Goal: Task Accomplishment & Management: Complete application form

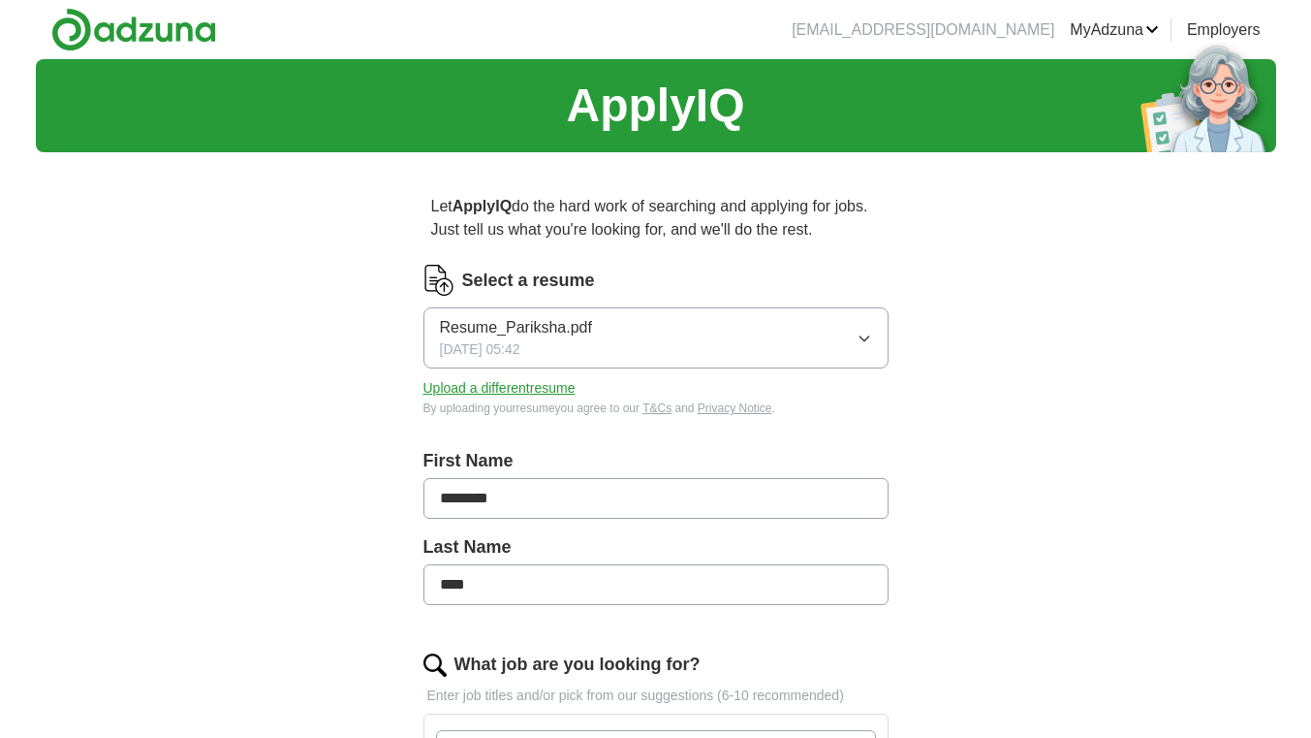
click at [550, 387] on button "Upload a different resume" at bounding box center [500, 388] width 152 height 20
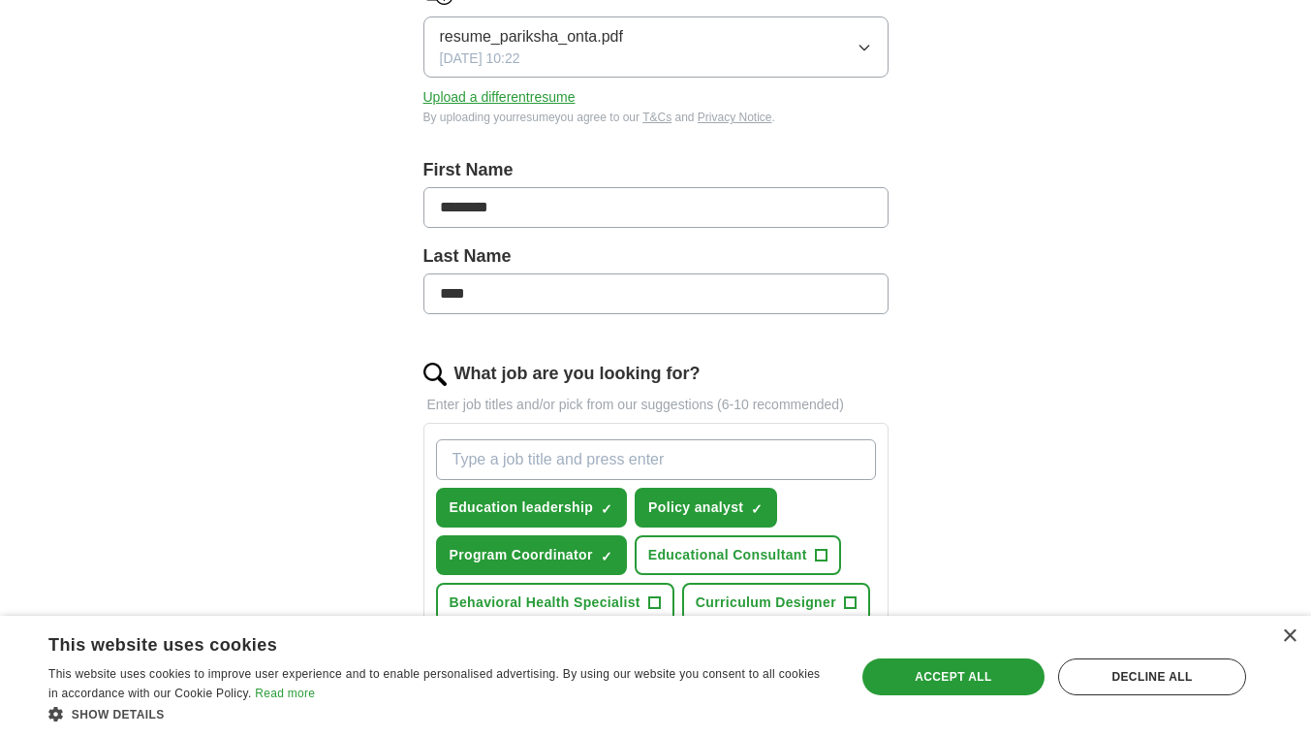
scroll to position [485, 0]
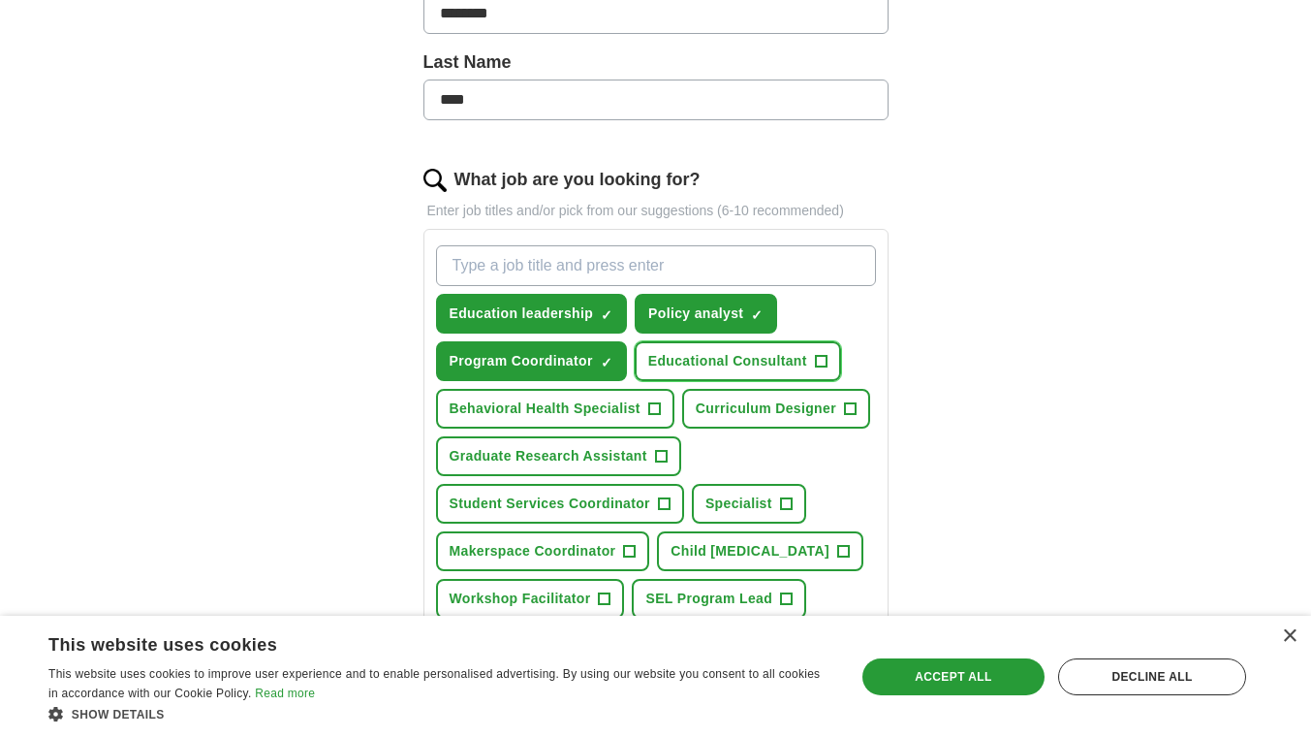
click at [789, 349] on button "Educational Consultant +" at bounding box center [738, 361] width 206 height 40
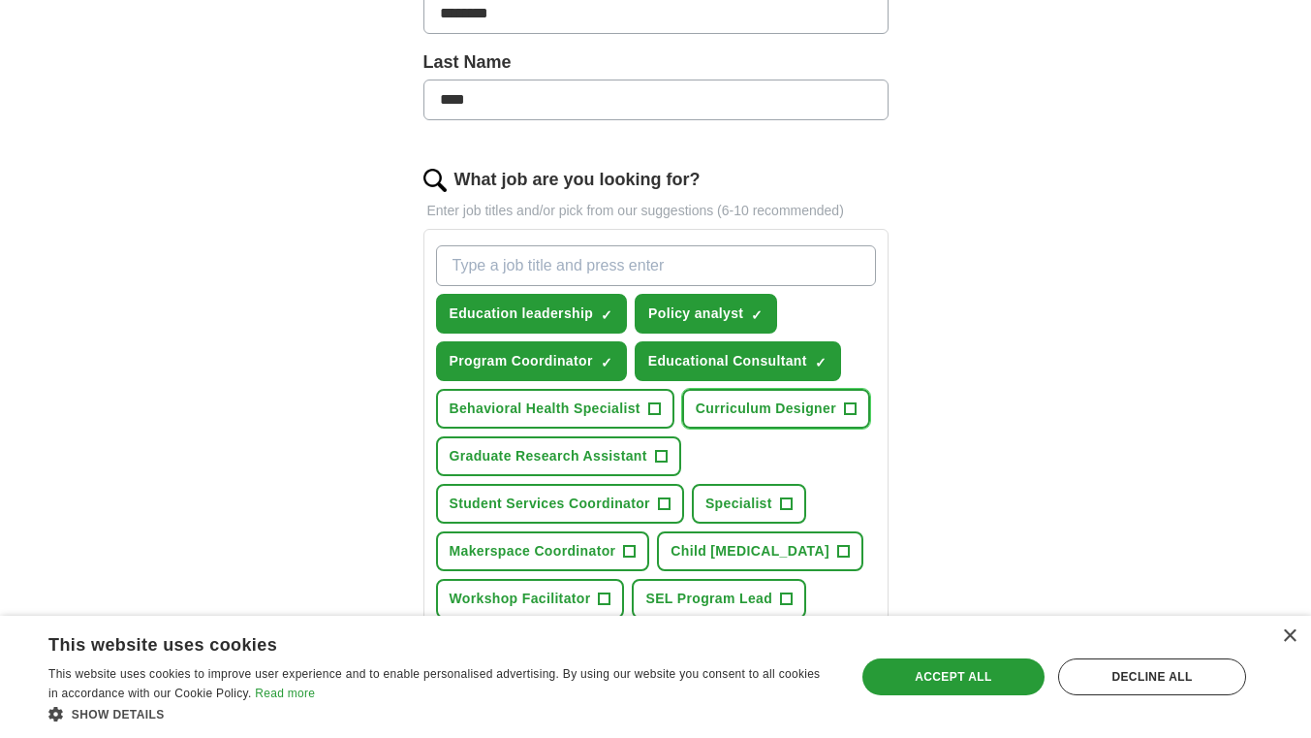
click at [845, 411] on span "+" at bounding box center [850, 409] width 12 height 16
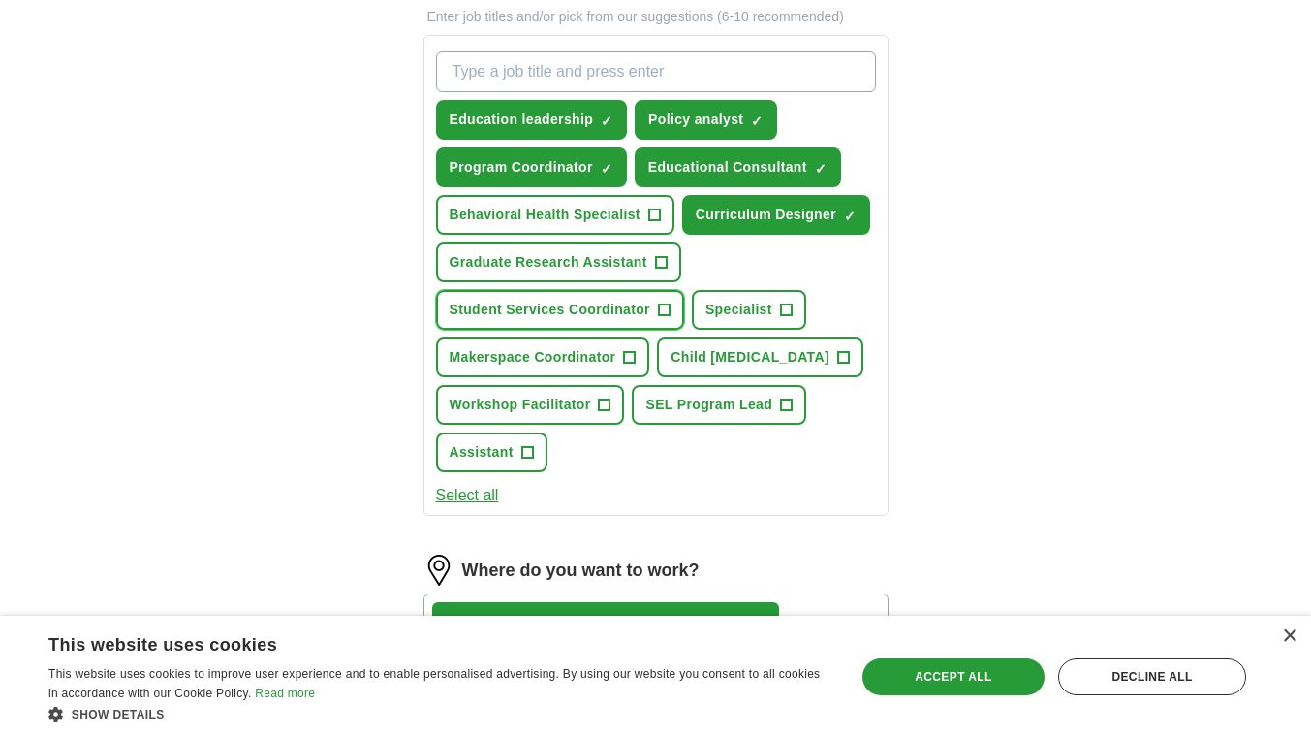
click at [640, 311] on span "Student Services Coordinator" at bounding box center [550, 309] width 201 height 20
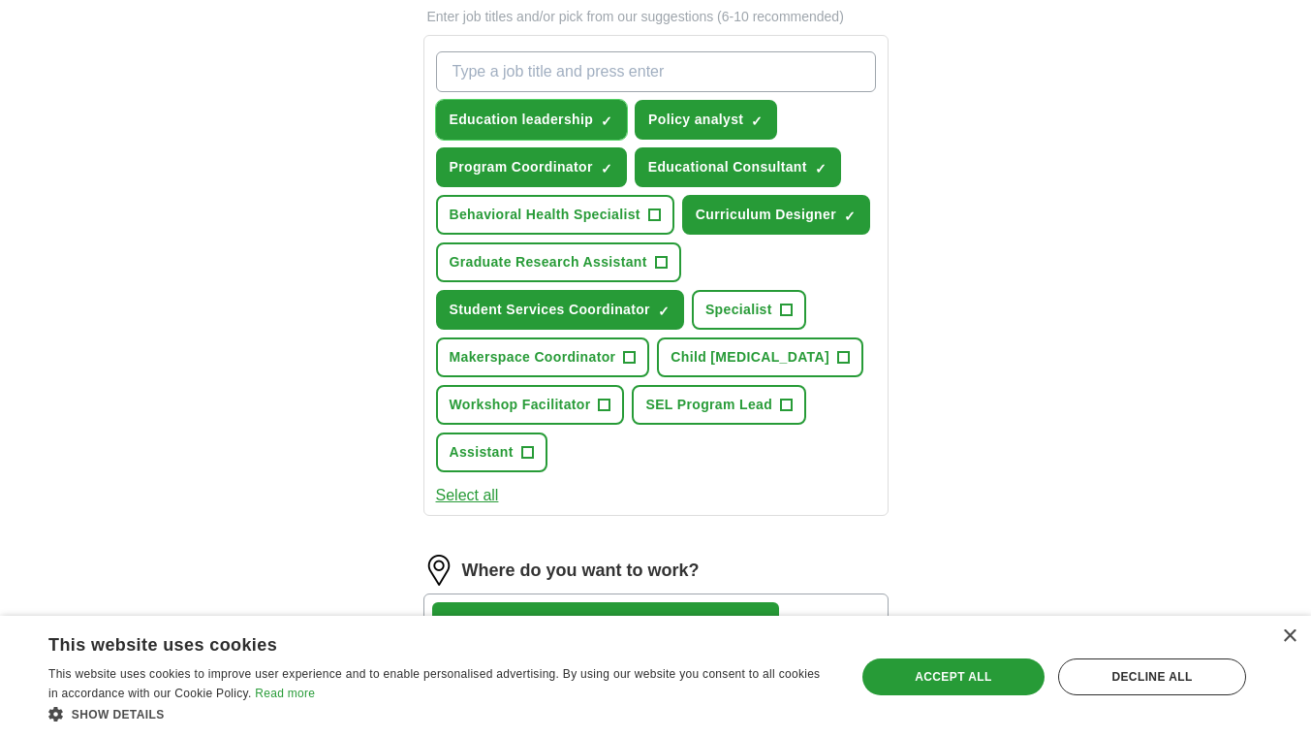
click at [0, 0] on span "×" at bounding box center [0, 0] width 0 height 0
click at [598, 163] on button "Program Coordinator ✓ ×" at bounding box center [531, 167] width 191 height 40
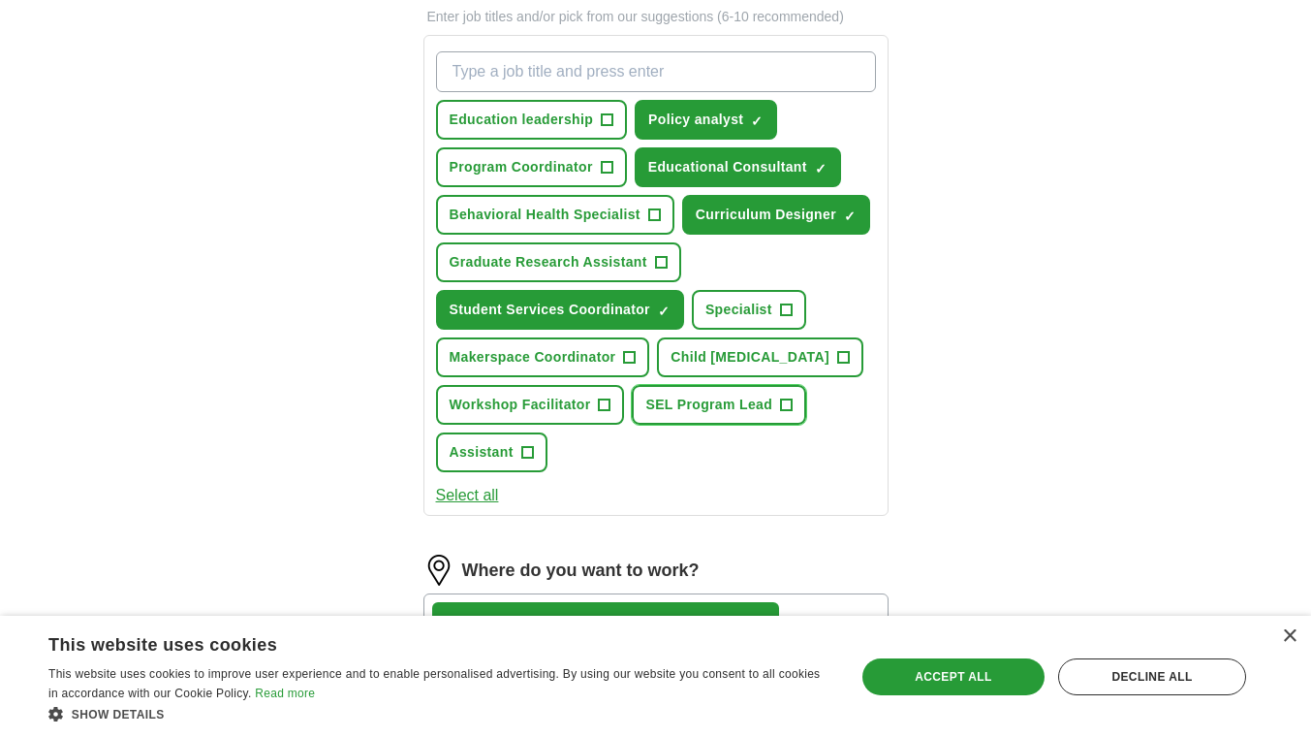
click at [766, 402] on span "SEL Program Lead" at bounding box center [708, 404] width 127 height 20
click at [595, 403] on button "Workshop Facilitator +" at bounding box center [530, 405] width 189 height 40
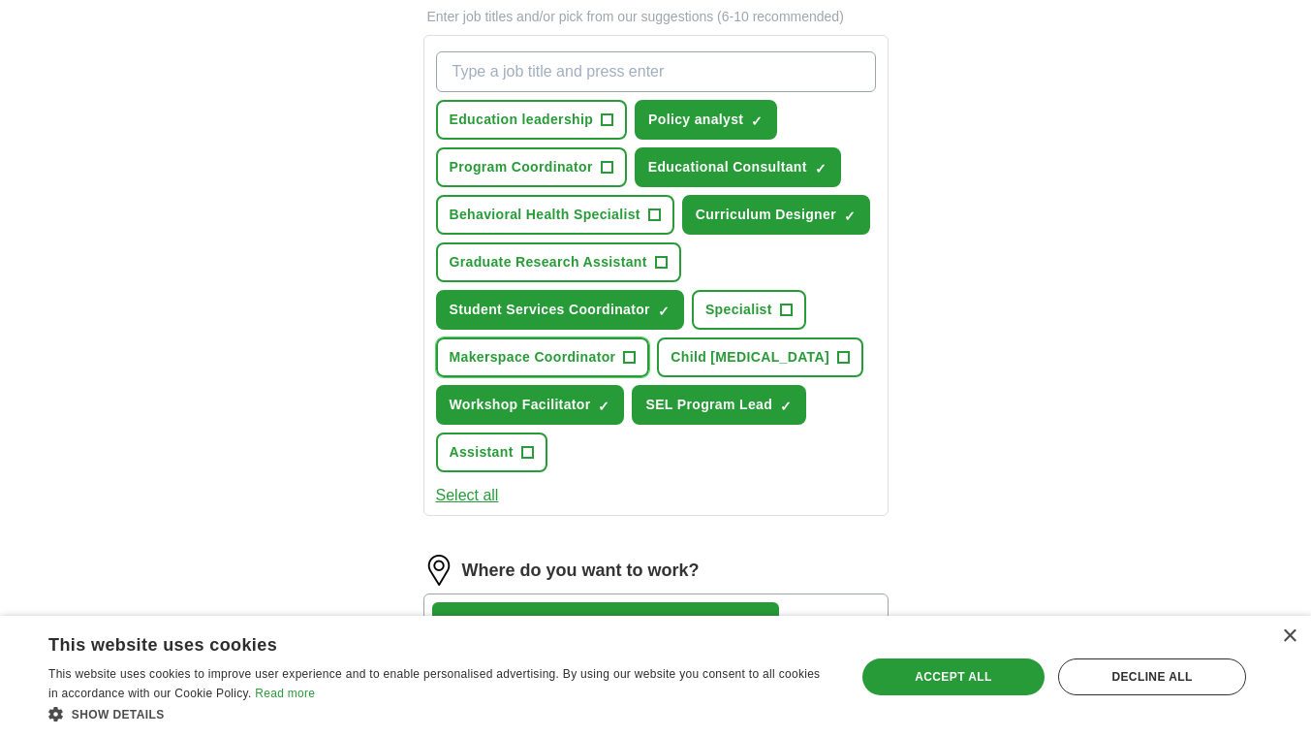
click at [616, 365] on button "Makerspace Coordinator +" at bounding box center [543, 357] width 214 height 40
click at [614, 76] on input "What job are you looking for?" at bounding box center [656, 71] width 440 height 41
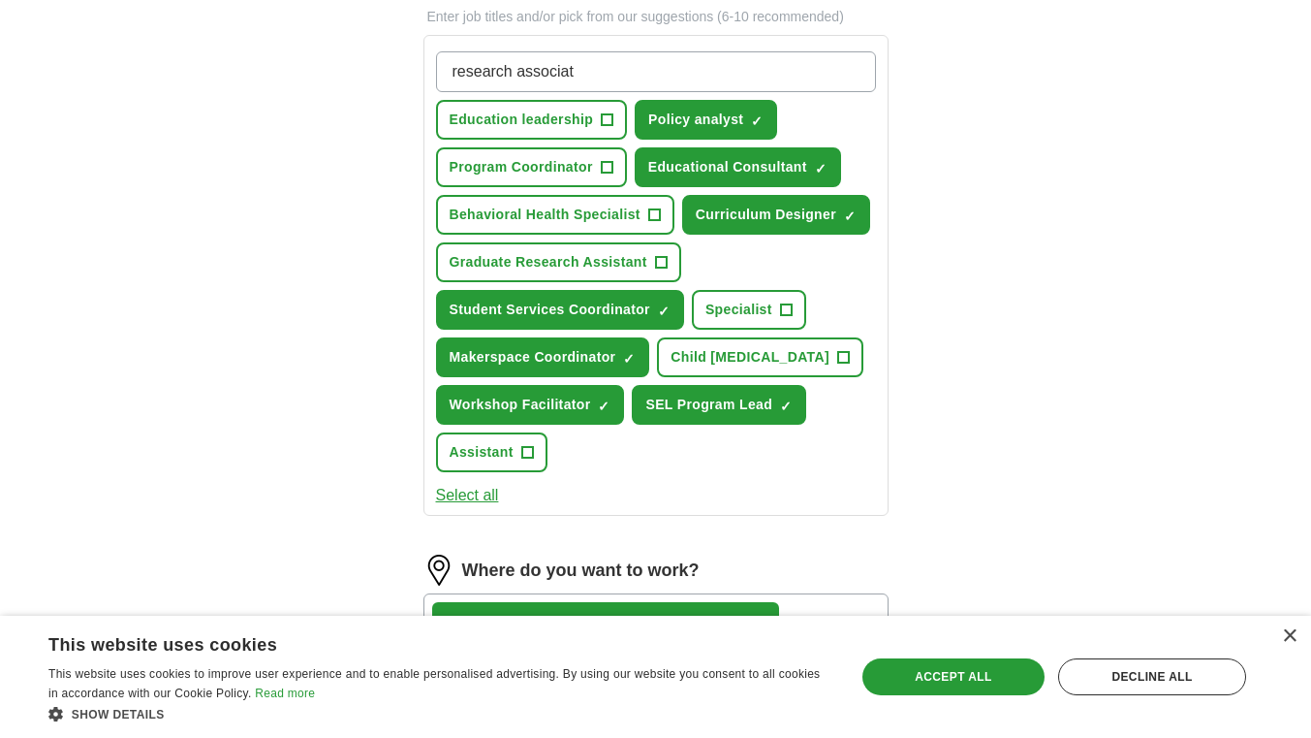
type input "research associate"
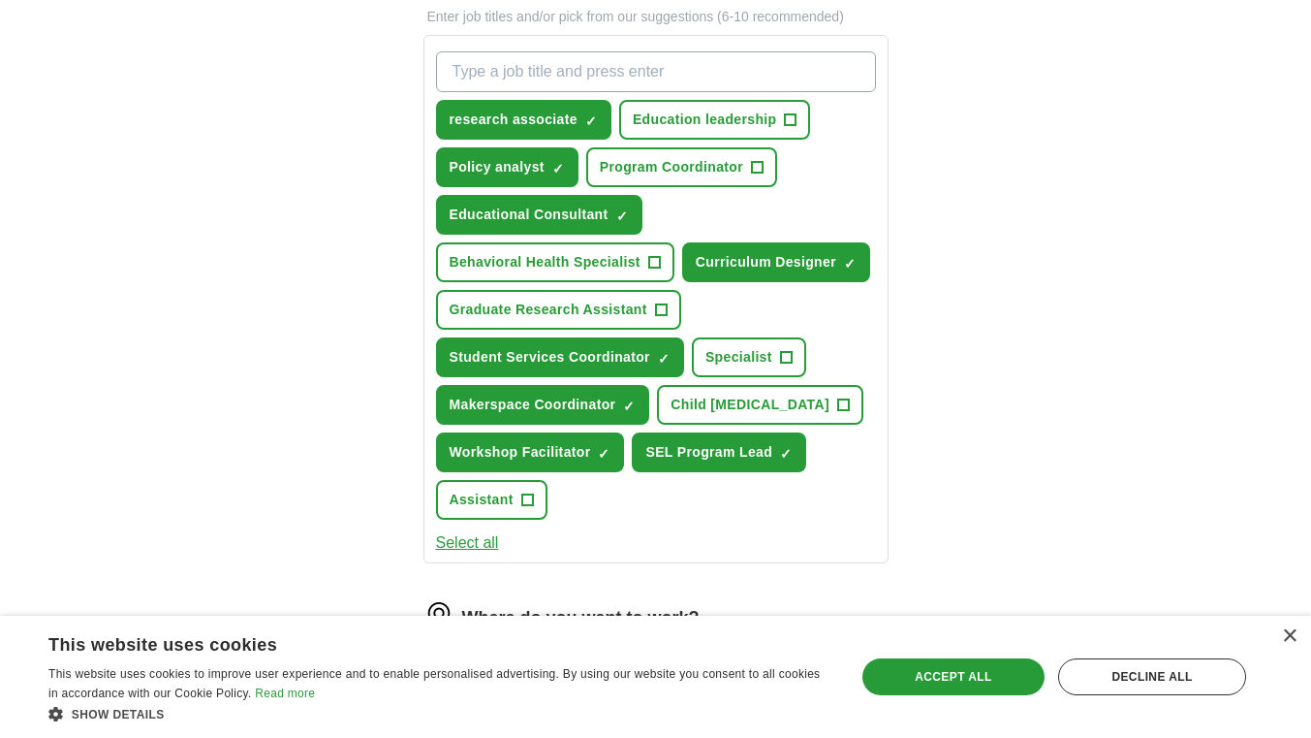
click at [634, 78] on input "What job are you looking for?" at bounding box center [656, 71] width 440 height 41
type input "c"
type input "a"
click at [454, 79] on input "graduate coordinator" at bounding box center [656, 71] width 440 height 41
click at [678, 79] on input "undergraduate coordinator" at bounding box center [656, 71] width 440 height 41
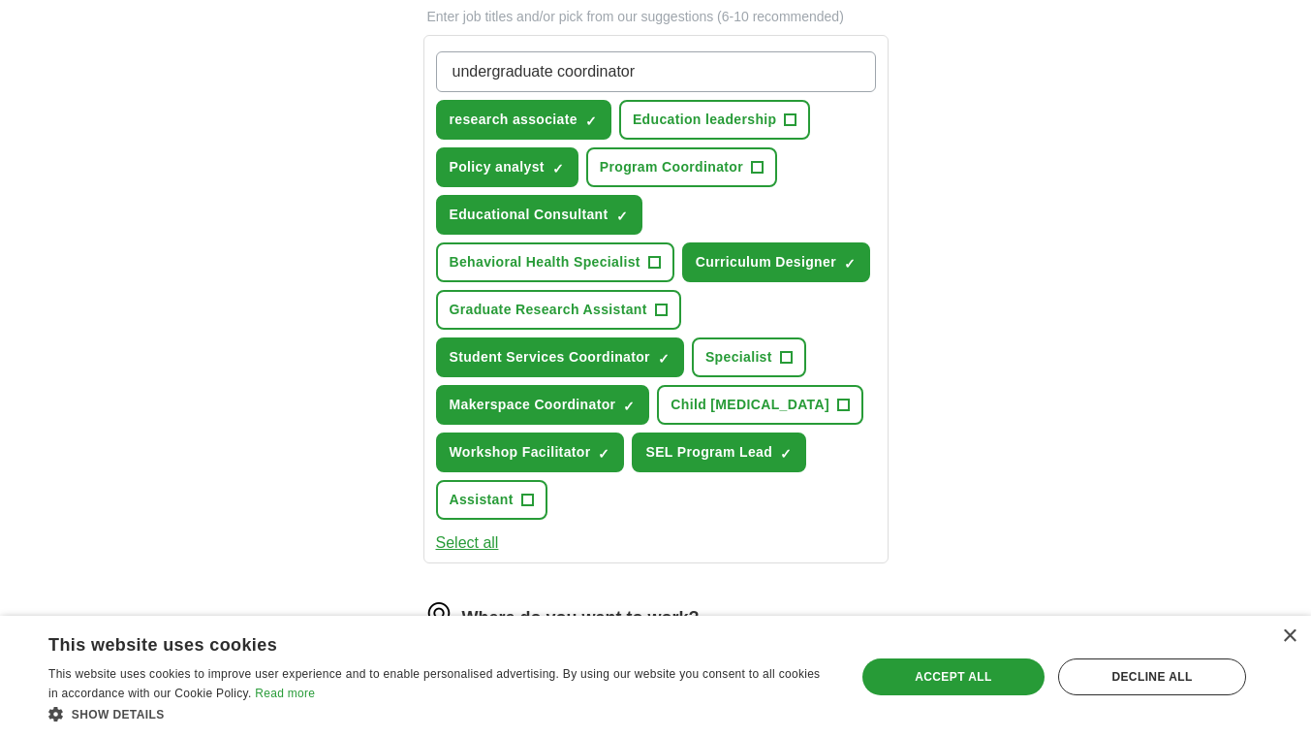
drag, startPoint x: 674, startPoint y: 75, endPoint x: 558, endPoint y: 79, distance: 115.4
click at [558, 79] on input "undergraduate coordinator" at bounding box center [656, 71] width 440 height 41
click at [668, 79] on input "undergraduate admission" at bounding box center [656, 71] width 440 height 41
type input "undergraduate admission counselor"
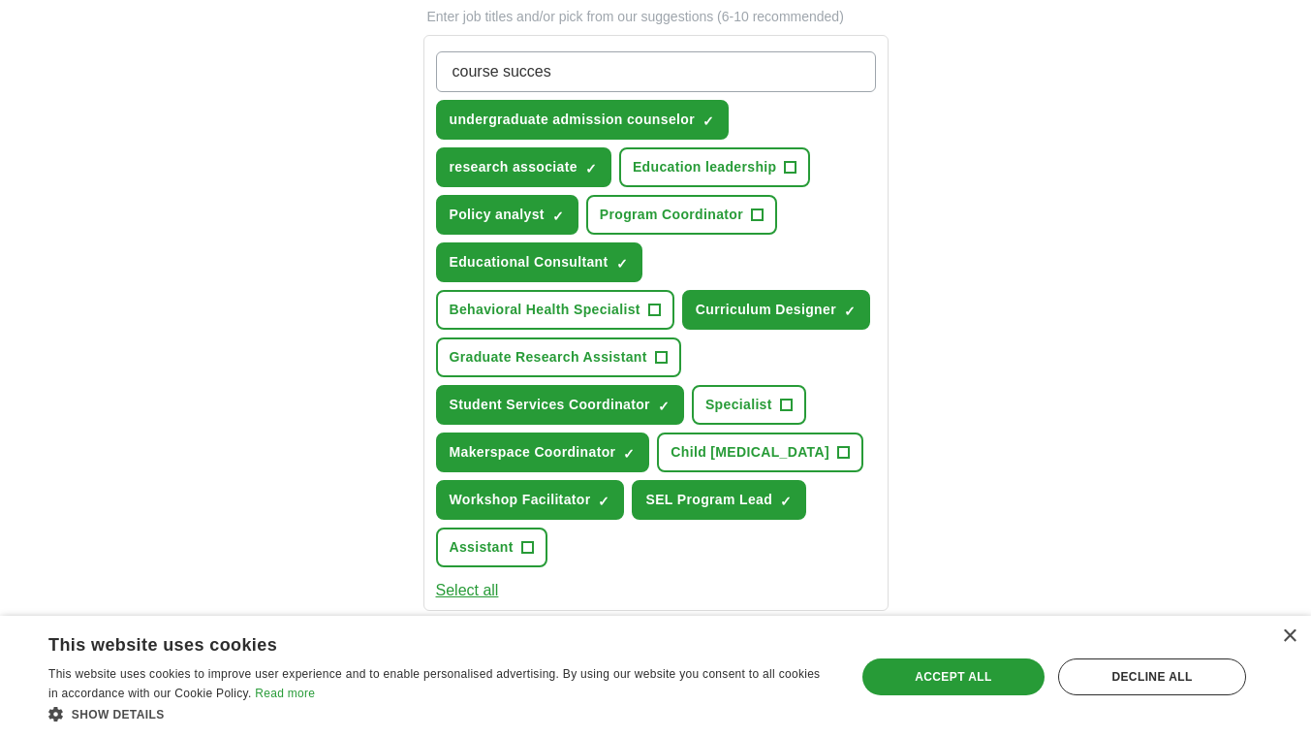
type input "course success"
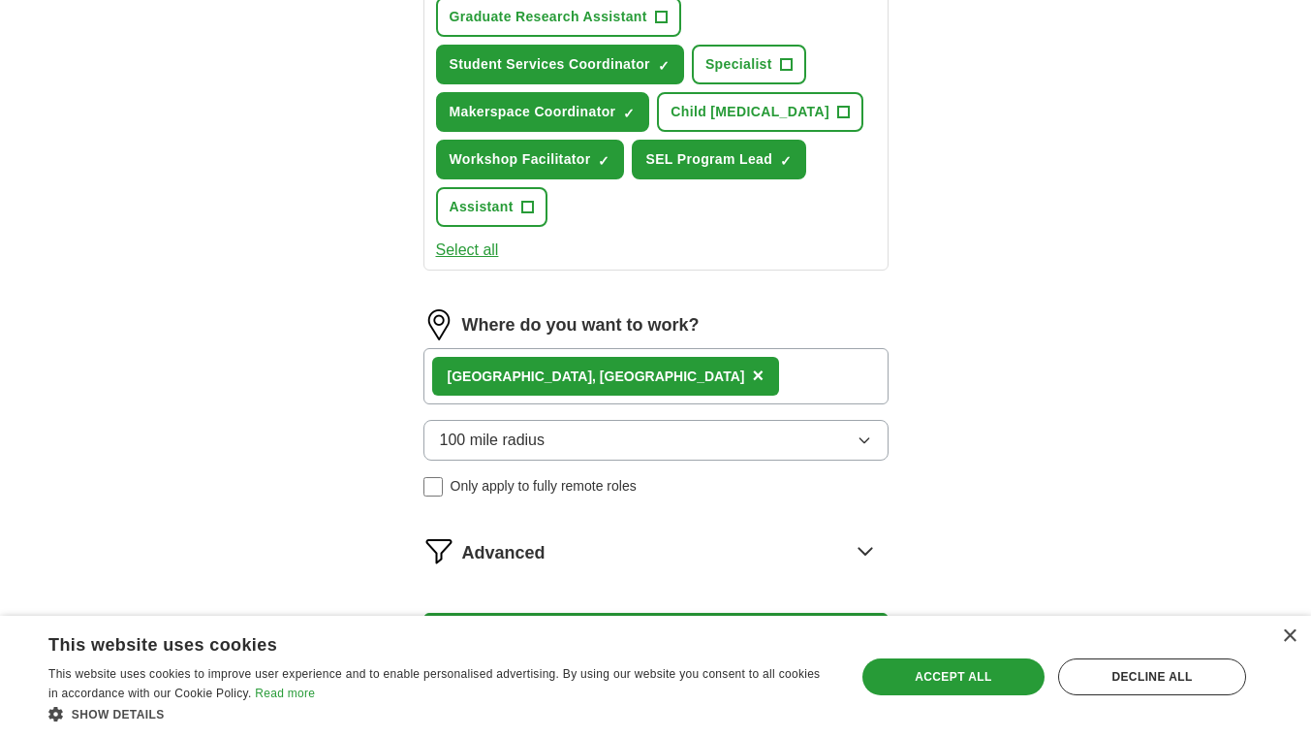
scroll to position [1269, 0]
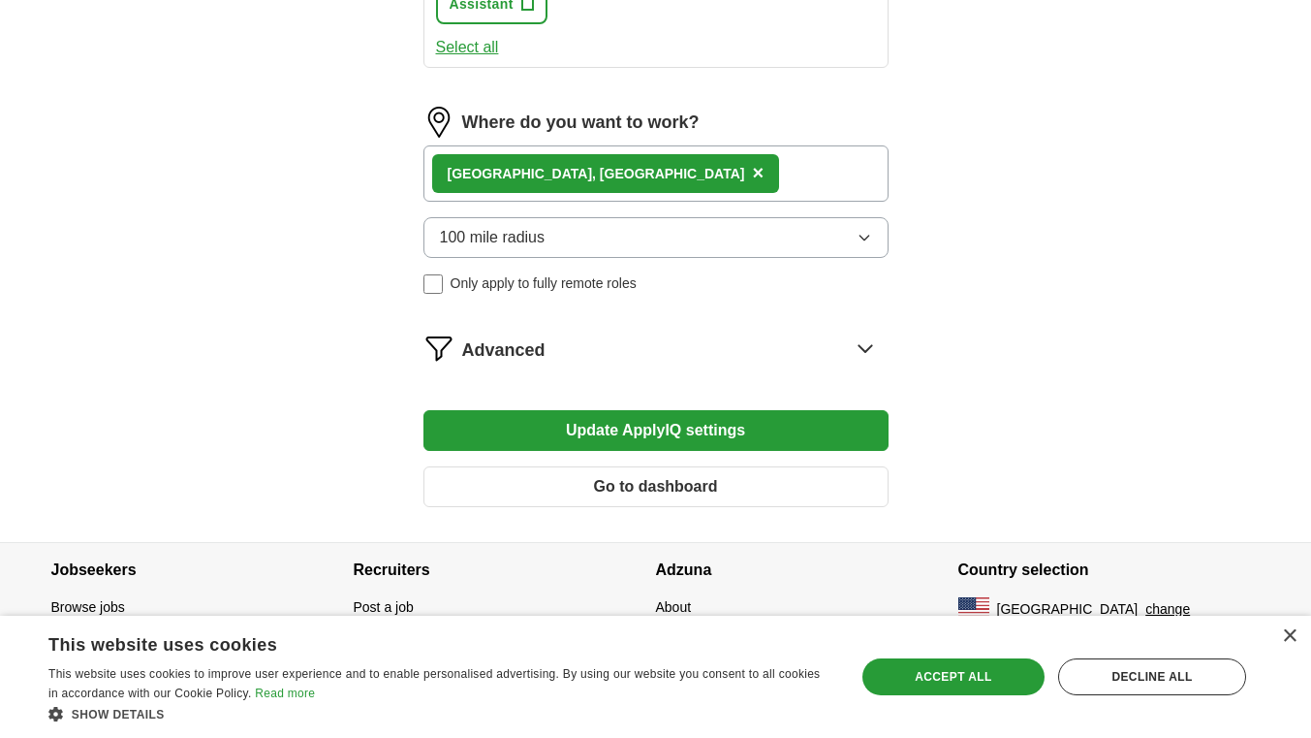
click at [865, 347] on icon at bounding box center [865, 347] width 31 height 31
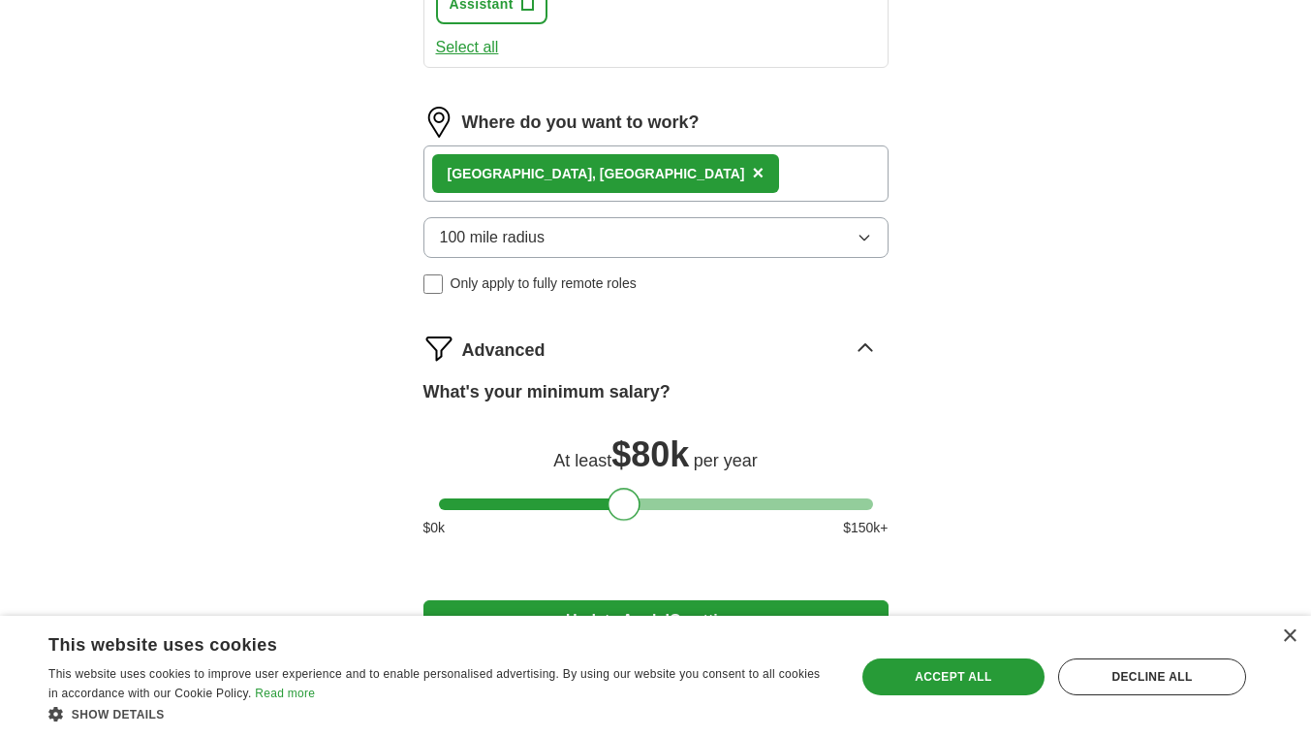
drag, startPoint x: 459, startPoint y: 504, endPoint x: 630, endPoint y: 525, distance: 171.9
click at [630, 525] on div "What's your minimum salary? At least $ 80k per year $ 0 k $ 150 k+" at bounding box center [656, 466] width 465 height 174
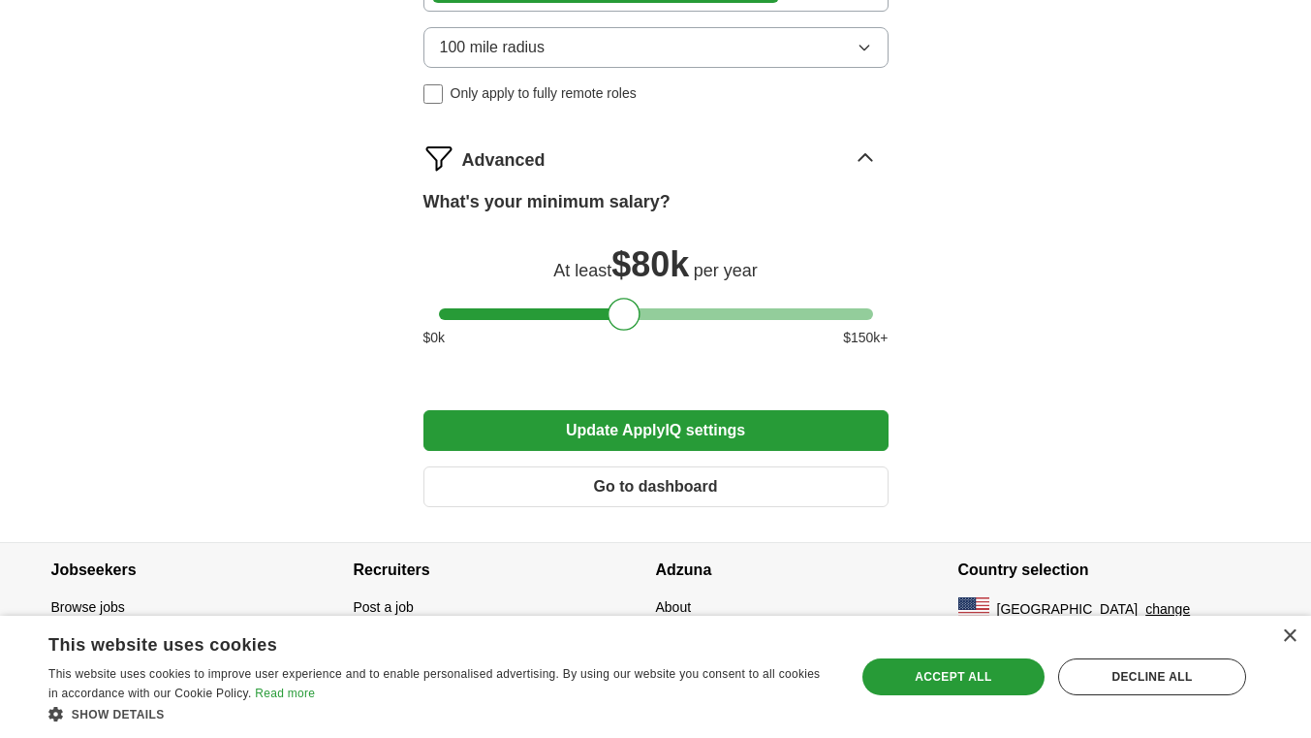
click at [725, 431] on button "Update ApplyIQ settings" at bounding box center [656, 430] width 465 height 41
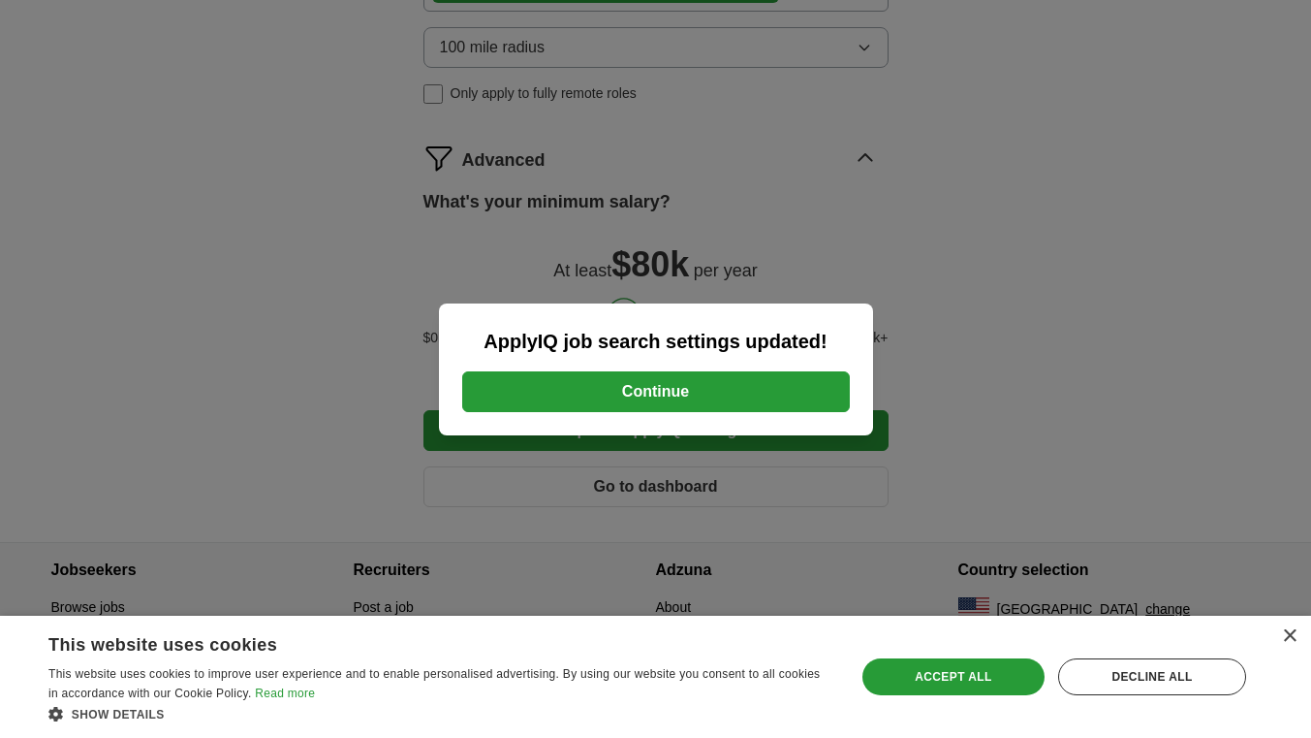
click at [685, 395] on button "Continue" at bounding box center [656, 391] width 388 height 41
